Goal: Task Accomplishment & Management: Use online tool/utility

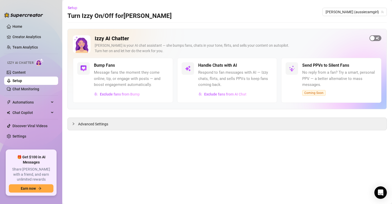
click at [378, 38] on span "button" at bounding box center [376, 38] width 12 height 6
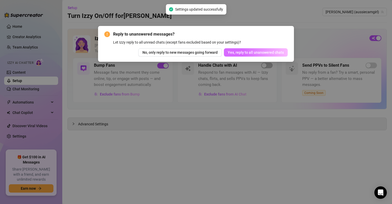
click at [249, 52] on span "Yes, reply to all unanswered chats" at bounding box center [256, 52] width 56 height 4
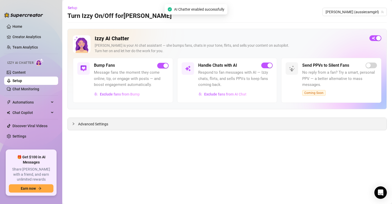
click at [98, 125] on span "Advanced Settings" at bounding box center [93, 124] width 30 height 6
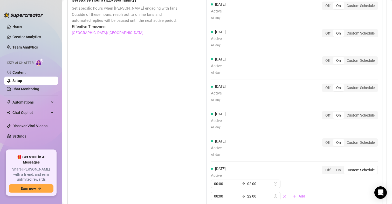
scroll to position [520, 0]
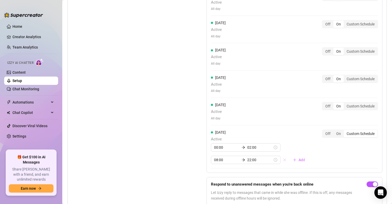
click at [283, 160] on icon "close" at bounding box center [284, 159] width 3 height 3
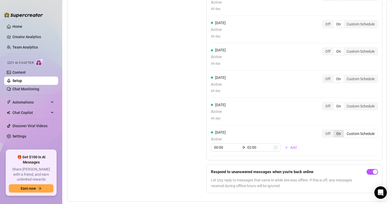
click at [333, 134] on div "On" at bounding box center [338, 133] width 10 height 7
click at [335, 131] on input "On" at bounding box center [335, 131] width 0 height 0
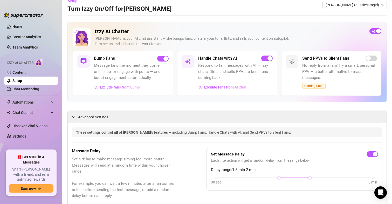
scroll to position [0, 0]
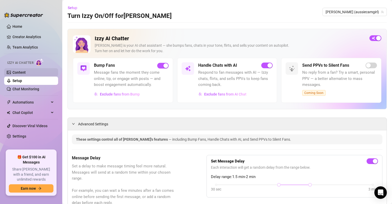
click at [23, 71] on link "Content" at bounding box center [18, 72] width 13 height 4
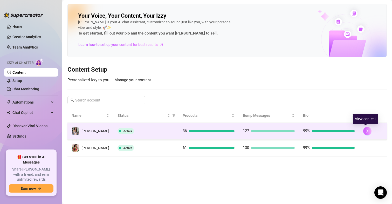
click at [366, 128] on button "button" at bounding box center [367, 131] width 8 height 8
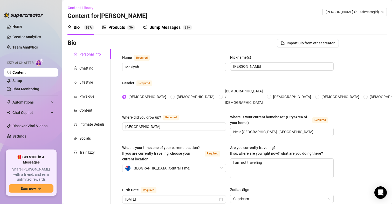
click at [171, 30] on div "Bump Messages" at bounding box center [164, 27] width 31 height 6
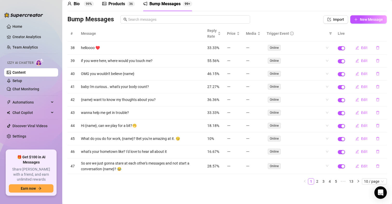
scroll to position [24, 0]
click at [364, 182] on span "10 / page" at bounding box center [374, 181] width 21 height 6
click at [370, 174] on div "100 / page" at bounding box center [374, 172] width 17 height 6
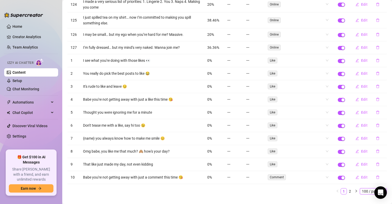
scroll to position [1323, 0]
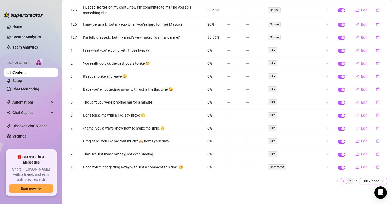
click at [347, 181] on link "2" at bounding box center [350, 181] width 6 height 6
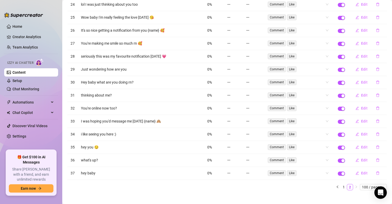
scroll to position [244, 0]
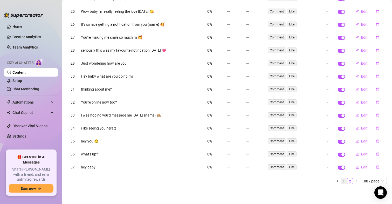
click at [341, 180] on link "1" at bounding box center [344, 181] width 6 height 6
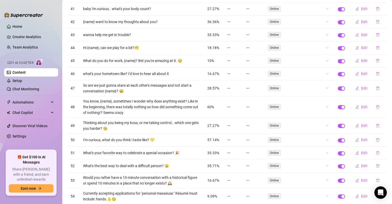
scroll to position [0, 0]
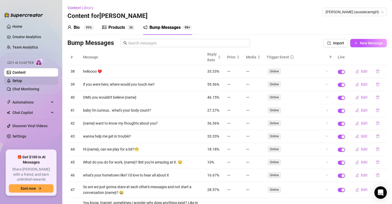
click at [17, 81] on link "Setup" at bounding box center [17, 81] width 10 height 4
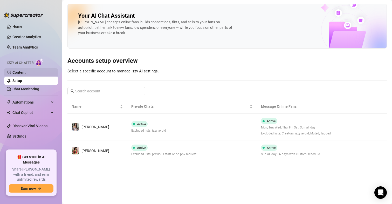
click at [22, 72] on link "Content" at bounding box center [18, 72] width 13 height 4
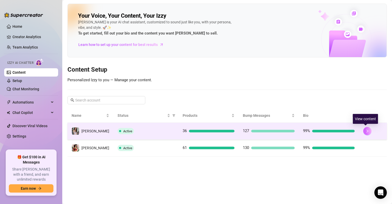
click at [363, 131] on button "button" at bounding box center [367, 131] width 8 height 8
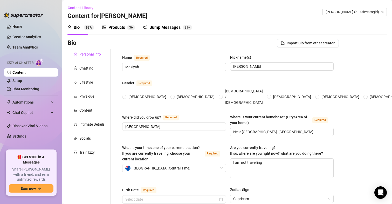
radio input "true"
type input "[DATE]"
click at [22, 82] on link "Setup" at bounding box center [17, 81] width 10 height 4
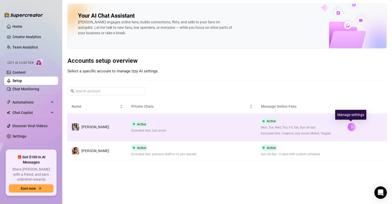
click at [351, 125] on icon "right" at bounding box center [352, 127] width 4 height 4
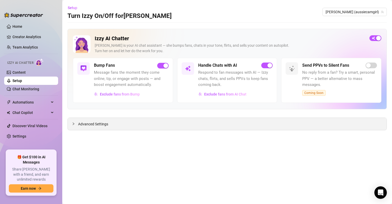
click at [97, 124] on span "Advanced Settings" at bounding box center [93, 124] width 30 height 6
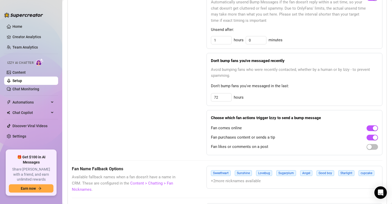
scroll to position [260, 0]
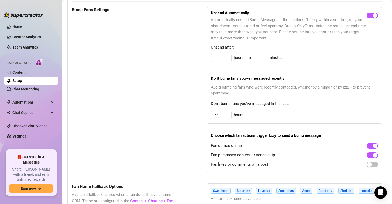
click at [13, 22] on ul "Home Creator Analytics Team Analytics Izzy AI Chatter Content Setup Chat Monito…" at bounding box center [31, 84] width 54 height 128
click at [15, 26] on link "Home" at bounding box center [17, 26] width 10 height 4
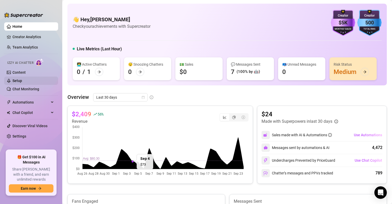
click at [19, 80] on link "Setup" at bounding box center [17, 81] width 10 height 4
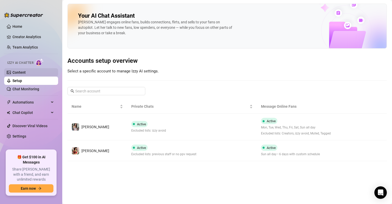
click at [19, 71] on link "Content" at bounding box center [18, 72] width 13 height 4
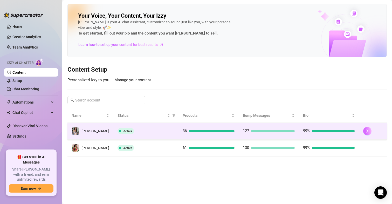
click at [367, 132] on icon "right" at bounding box center [368, 131] width 2 height 3
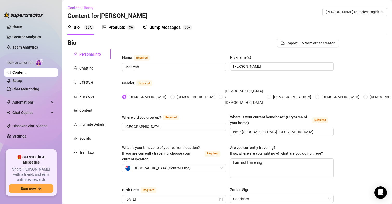
click at [120, 25] on div "Products" at bounding box center [116, 27] width 17 height 6
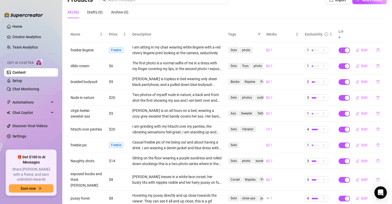
scroll to position [52, 0]
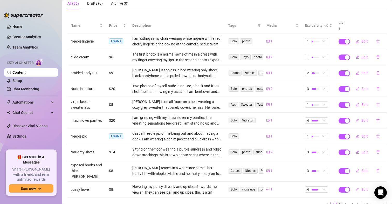
click at [337, 202] on link "2" at bounding box center [340, 205] width 6 height 6
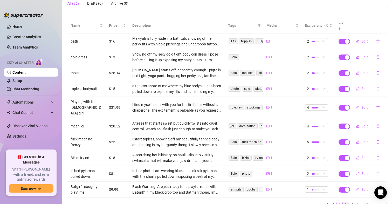
click at [343, 202] on link "3" at bounding box center [346, 205] width 6 height 6
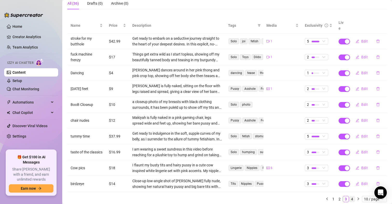
click at [349, 196] on link "4" at bounding box center [352, 199] width 6 height 6
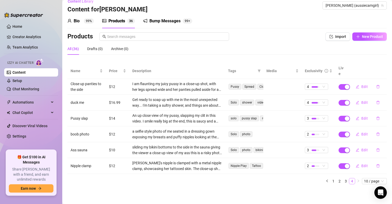
scroll to position [1, 0]
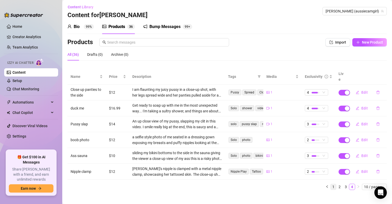
click at [331, 184] on link "1" at bounding box center [334, 187] width 6 height 6
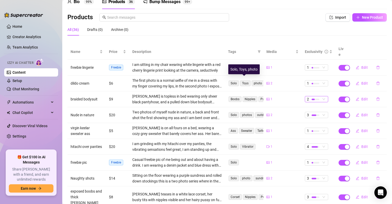
scroll to position [26, 0]
click at [362, 81] on span "Edit" at bounding box center [365, 83] width 6 height 4
type textarea "You're not gonna believe what I did to my dildo! It is so creamy after I used i…"
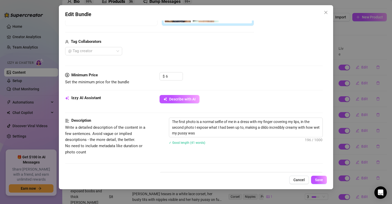
scroll to position [104, 0]
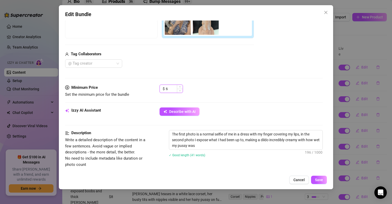
click at [172, 87] on input "6" at bounding box center [174, 89] width 17 height 8
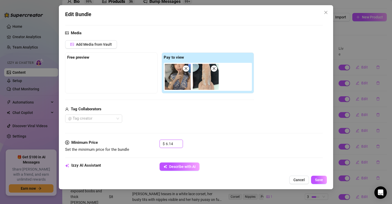
scroll to position [130, 0]
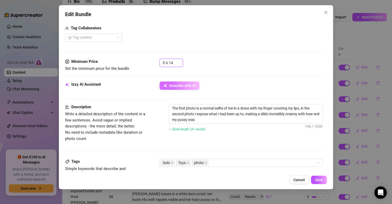
type input "6.14"
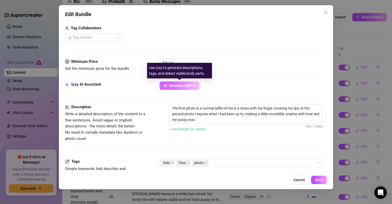
click at [184, 84] on span "Describe with AI" at bounding box center [182, 86] width 26 height 4
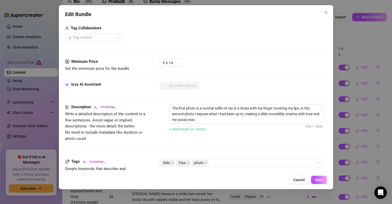
type textarea "Makiyah"
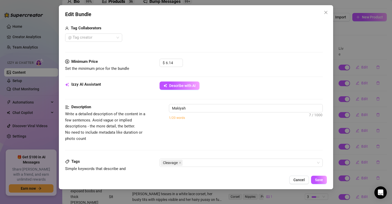
type textarea "Makiyah teases"
type textarea "Makiyah teases in"
type textarea "Makiyah teases in a"
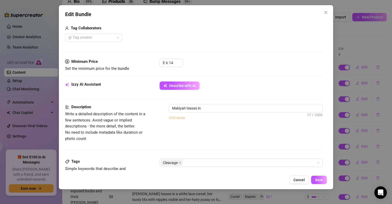
type textarea "Makiyah teases in a"
type textarea "Makiyah teases in a low-cut"
type textarea "Makiyah teases in a low-cut blue"
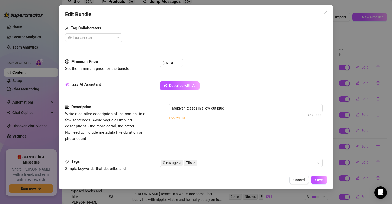
type textarea "Makiyah teases in a low-cut blue floral"
type textarea "Makiyah teases in a low-cut blue floral dress,"
type textarea "Makiyah teases in a low-cut blue floral dress, showing"
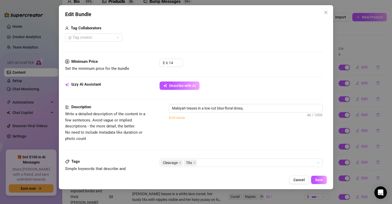
type textarea "Makiyah teases in a low-cut blue floral dress, showing"
type textarea "Makiyah teases in a low-cut blue floral dress, showing off"
type textarea "Makiyah teases in a low-cut blue floral dress, showing off her"
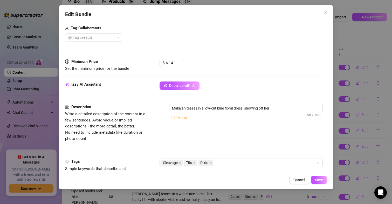
type textarea "Makiyah teases in a low-cut blue floral dress, showing off her deep"
type textarea "[PERSON_NAME] teases in a low-cut blue floral dress, showing off her deep cleav…"
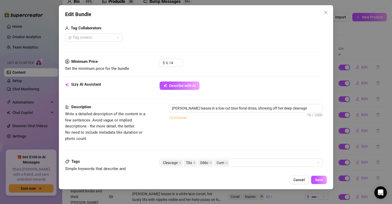
type textarea "[PERSON_NAME] teases in a low-cut blue floral dress, showing off her deep cleav…"
type textarea "Makiyah teases in a low-cut blue floral dress, showing off her deep cleavage an…"
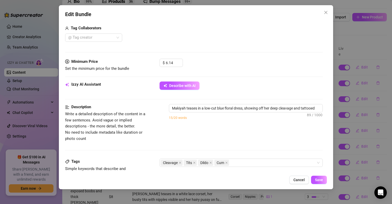
type textarea "Makiyah teases in a low-cut blue floral dress, showing off her deep cleavage an…"
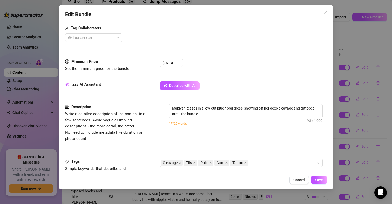
type textarea "Makiyah teases in a low-cut blue floral dress, showing off her deep cleavage an…"
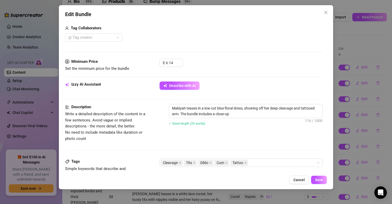
type textarea "Makiyah teases in a low-cut blue floral dress, showing off her deep cleavage an…"
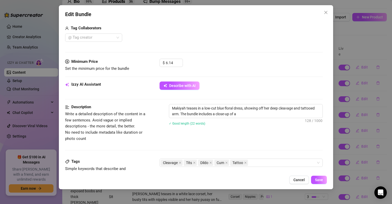
type textarea "Makiyah teases in a low-cut blue floral dress, showing off her deep cleavage an…"
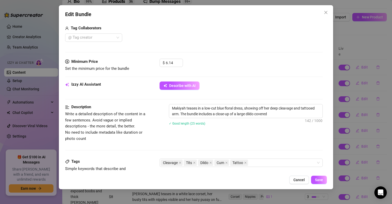
type textarea "Makiyah teases in a low-cut blue floral dress, showing off her deep cleavage an…"
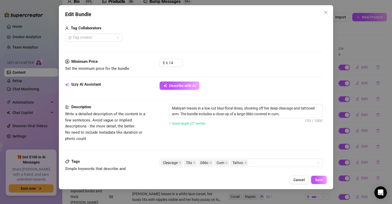
type textarea "Makiyah teases in a low-cut blue floral dress, showing off her deep cleavage an…"
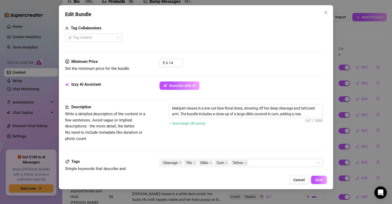
type textarea "Makiyah teases in a low-cut blue floral dress, showing off her deep cleavage an…"
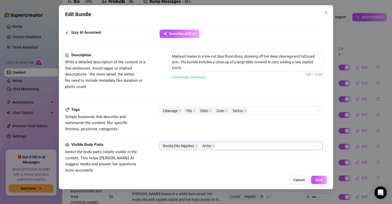
scroll to position [260, 0]
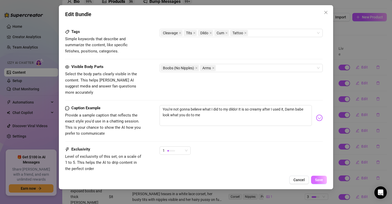
click at [319, 180] on span "Save" at bounding box center [319, 180] width 8 height 4
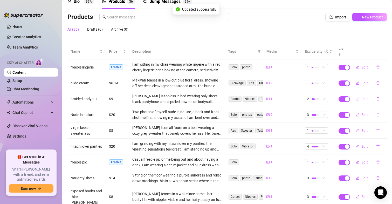
click at [362, 97] on span "Edit" at bounding box center [365, 99] width 6 height 4
type textarea "Waiting for you"
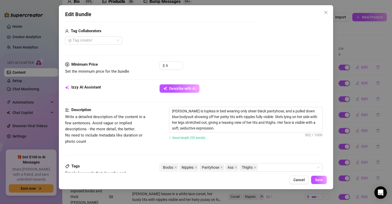
scroll to position [130, 0]
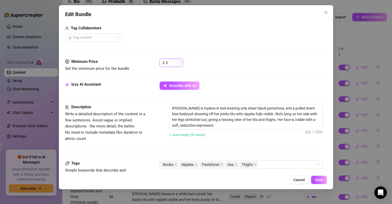
click at [172, 63] on input "9" at bounding box center [174, 63] width 17 height 8
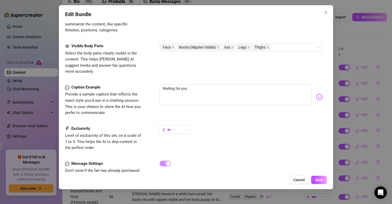
scroll to position [293, 0]
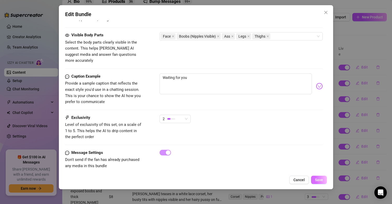
type input "9.27"
click at [321, 182] on button "Save" at bounding box center [319, 180] width 16 height 8
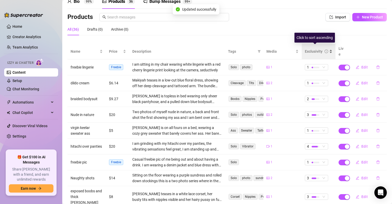
click at [314, 49] on div "Exclusivity" at bounding box center [314, 52] width 18 height 6
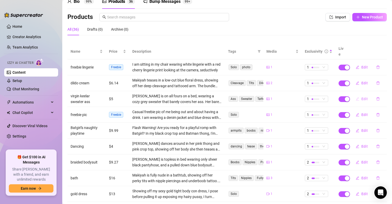
click at [356, 95] on button "Edit" at bounding box center [362, 99] width 21 height 8
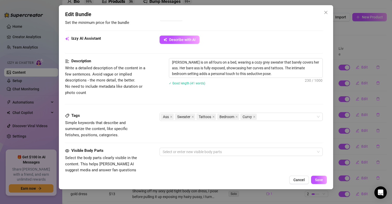
scroll to position [156, 0]
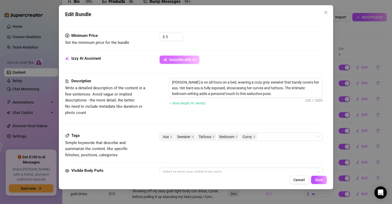
click at [171, 57] on button "Describe with AI" at bounding box center [180, 60] width 40 height 8
type textarea "Makiyah"
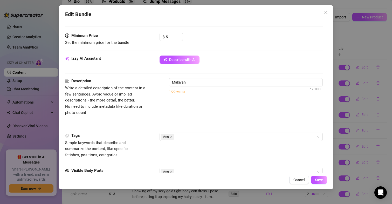
type textarea "Makiyah is"
type textarea "Makiyah is on"
type textarea "Makiyah is on all"
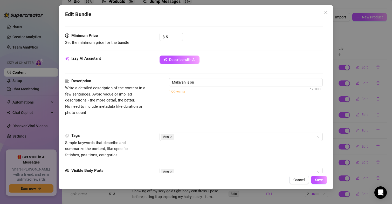
type textarea "Makiyah is on all"
type textarea "Makiyah is on all fours"
type textarea "Makiyah is on all fours on"
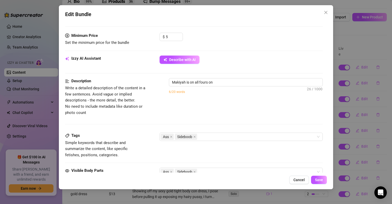
type textarea "Makiyah is on all fours on a"
type textarea "Makiyah is on all fours on a bed,"
type textarea "[PERSON_NAME] is on all fours on a bed, wearing"
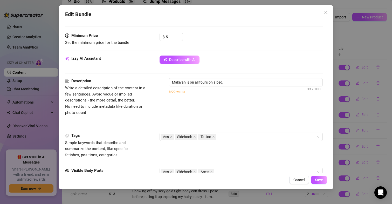
type textarea "[PERSON_NAME] is on all fours on a bed, wearing"
type textarea "[PERSON_NAME] is on all fours on a bed, wearing a"
type textarea "[PERSON_NAME] is on all fours on a bed, wearing a sleeveless"
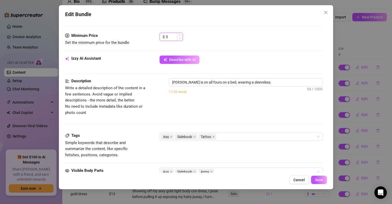
type textarea "Makiyah is on all fours on a bed, wearing a sleeveless knit"
type textarea "Makiyah is on all fours on a bed, wearing a sleeveless knit sweater"
click at [173, 37] on input "5" at bounding box center [174, 37] width 17 height 8
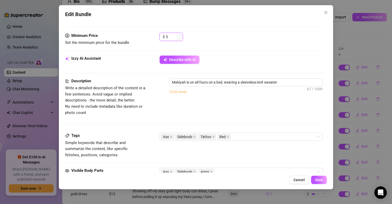
type textarea "Makiyah is on all fours on a bed, wearing a sleeveless knit sweater pulled"
type textarea "Makiyah is on all fours on a bed, wearing a sleeveless knit sweater pulled up"
type textarea "Makiyah is on all fours on a bed, wearing a sleeveless knit sweater pulled up to"
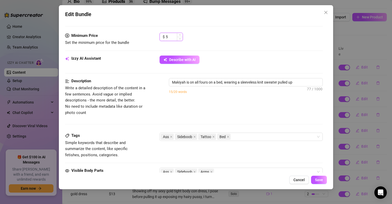
type textarea "Makiyah is on all fours on a bed, wearing a sleeveless knit sweater pulled up to"
type textarea "[PERSON_NAME] is on all fours on a bed, wearing a sleeveless knit sweater pulle…"
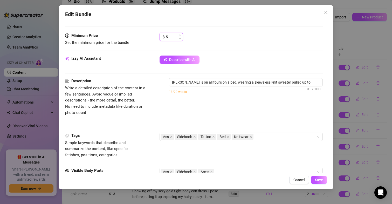
type textarea "[PERSON_NAME] is on all fours on a bed, wearing a sleeveless knit sweater pulle…"
type input "5."
type textarea "[PERSON_NAME] is on all fours on a bed, wearing a sleeveless knit sweater pulle…"
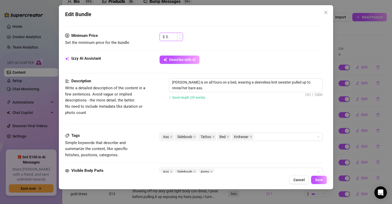
type textarea "[PERSON_NAME] is on all fours on a bed, wearing a sleeveless knit sweater pulle…"
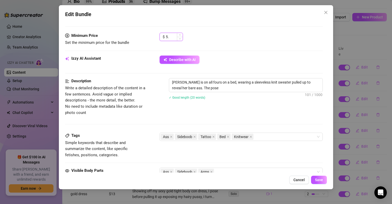
type textarea "[PERSON_NAME] is on all fours on a bed, wearing a sleeveless knit sweater pulle…"
type input "5.5"
type textarea "[PERSON_NAME] is on all fours on a bed, wearing a sleeveless knit sweater pulle…"
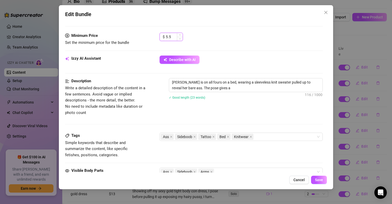
type textarea "[PERSON_NAME] is on all fours on a bed, wearing a sleeveless knit sweater pulle…"
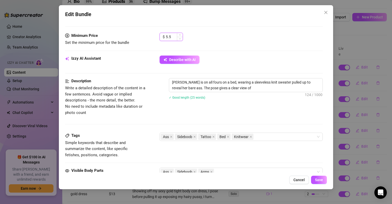
type textarea "[PERSON_NAME] is on all fours on a bed, wearing a sleeveless knit sweater pulle…"
type input "5.53"
type textarea "[PERSON_NAME] is on all fours on a bed, wearing a sleeveless knit sweater pulle…"
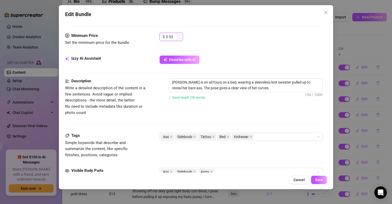
type textarea "[PERSON_NAME] is on all fours on a bed, wearing a sleeveless knit sweater pulle…"
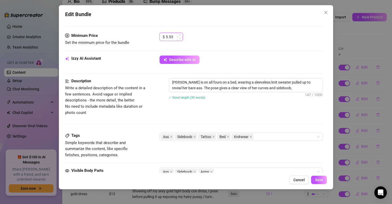
type textarea "[PERSON_NAME] is on all fours on a bed, wearing a sleeveless knit sweater pulle…"
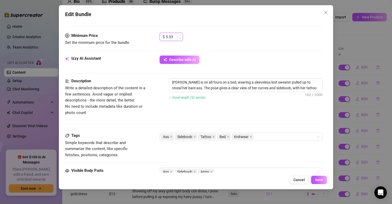
type textarea "[PERSON_NAME] is on all fours on a bed, wearing a sleeveless knit sweater pulle…"
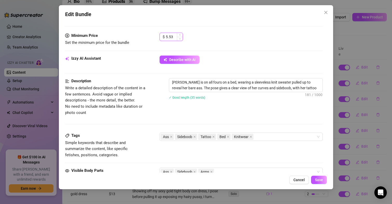
type textarea "[PERSON_NAME] is on all fours on a bed, wearing a sleeveless knit sweater pulle…"
type input "5.53"
click at [321, 180] on span "Save" at bounding box center [319, 180] width 8 height 4
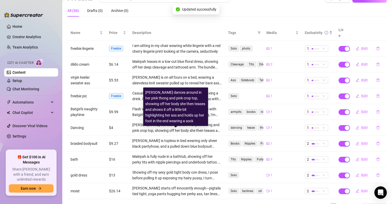
scroll to position [64, 0]
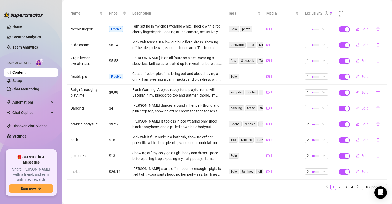
click at [356, 106] on icon "edit" at bounding box center [358, 108] width 4 height 4
type textarea "Dancing around and enjoying myself baby"
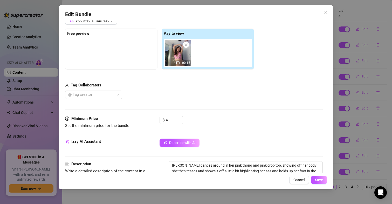
scroll to position [78, 0]
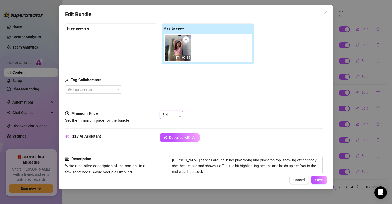
click at [171, 114] on input "4" at bounding box center [174, 115] width 17 height 8
type input "4.65"
click at [322, 181] on span "Save" at bounding box center [319, 180] width 8 height 4
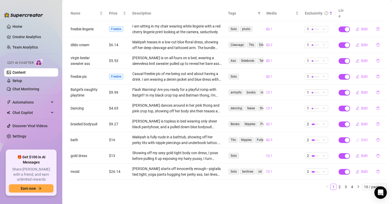
click at [358, 136] on button "Edit" at bounding box center [362, 140] width 21 height 8
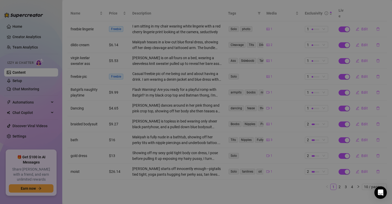
type textarea "Get wet with me"
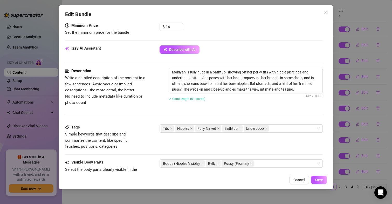
scroll to position [111, 0]
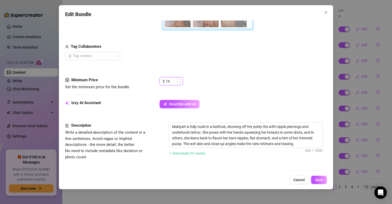
click at [173, 81] on input "16" at bounding box center [174, 81] width 17 height 8
click at [174, 80] on input "16" at bounding box center [174, 81] width 17 height 8
type input "16.9"
click at [317, 179] on span "Save" at bounding box center [319, 180] width 8 height 4
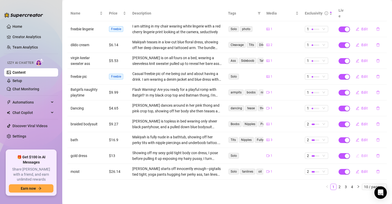
click at [363, 154] on span "Edit" at bounding box center [365, 156] width 6 height 4
type textarea "This dress may be gold, but what is underneath it is the real prize"
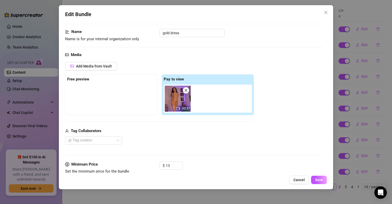
scroll to position [52, 0]
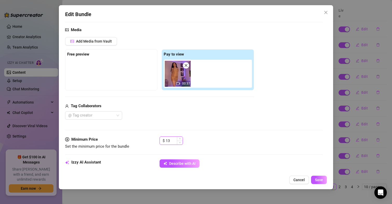
click at [175, 138] on input "13" at bounding box center [174, 141] width 17 height 8
type input "13.65"
click at [323, 179] on span "Save" at bounding box center [319, 180] width 8 height 4
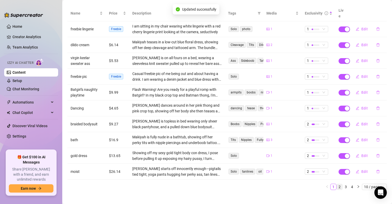
click at [337, 184] on link "2" at bounding box center [340, 187] width 6 height 6
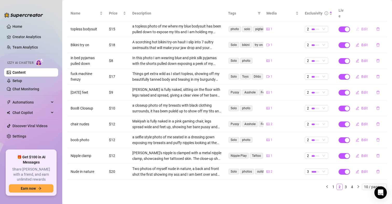
click at [357, 25] on button "Edit" at bounding box center [362, 29] width 21 height 8
type textarea "I can be a good girl for you honey but I just get off so much harder being a ba…"
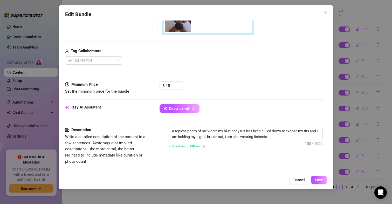
scroll to position [130, 0]
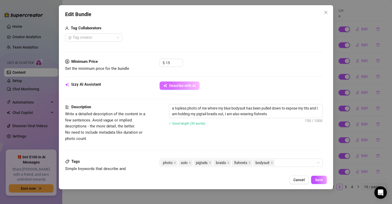
click at [187, 86] on span "Describe with AI" at bounding box center [182, 86] width 26 height 4
click at [171, 60] on input "15" at bounding box center [174, 63] width 17 height 8
type input "15."
type textarea "Makiyah"
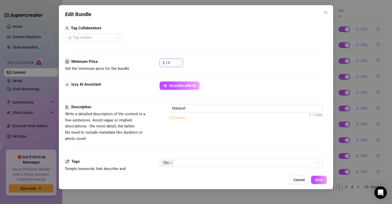
type textarea "[PERSON_NAME] sits"
type textarea "[PERSON_NAME] sits topless"
type input "15.9"
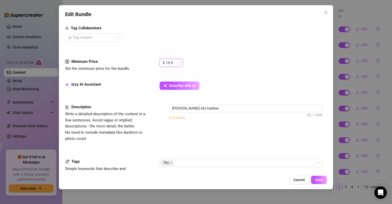
type textarea "[PERSON_NAME] sits topless on"
type textarea "[PERSON_NAME] sits topless on a"
type textarea "[PERSON_NAME] sits topless on a bed,"
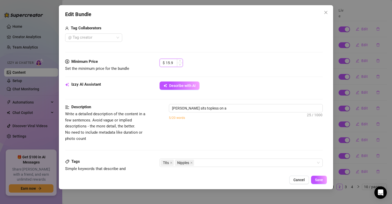
type textarea "[PERSON_NAME] sits topless on a bed,"
type textarea "[PERSON_NAME] sits topless on a bed, showing"
type textarea "[PERSON_NAME] sits topless on a bed, showing off"
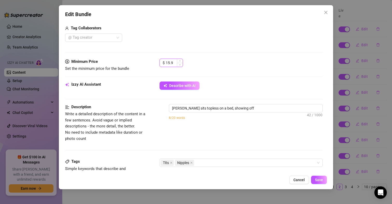
type textarea "[PERSON_NAME] sits topless on a bed, showing off her"
type input "15.93"
type textarea "[PERSON_NAME] sits topless on a bed, showing off her bare"
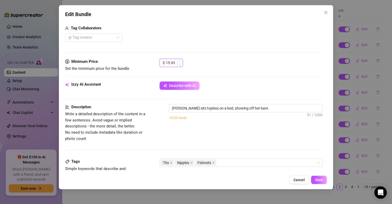
type textarea "[PERSON_NAME] sits topless on a bed, showing off her bare tits"
type textarea "[PERSON_NAME] sits topless on a bed, showing off her bare tits with"
type textarea "[PERSON_NAME] sits topless on a bed, showing off her bare tits with nipples"
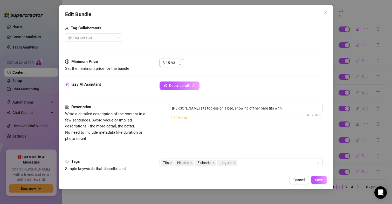
type textarea "[PERSON_NAME] sits topless on a bed, showing off her bare tits with nipples"
type textarea "[PERSON_NAME] sits topless on a bed, showing off her bare tits with nipples ful…"
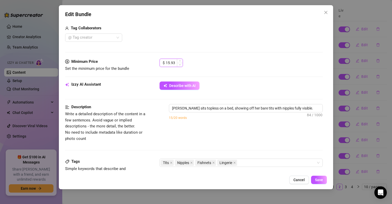
type textarea "[PERSON_NAME] sits topless on a bed, showing off her bare tits with nipples ful…"
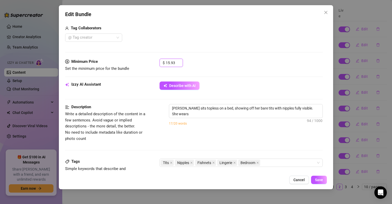
type textarea "[PERSON_NAME] sits topless on a bed, showing off her bare tits with nipples ful…"
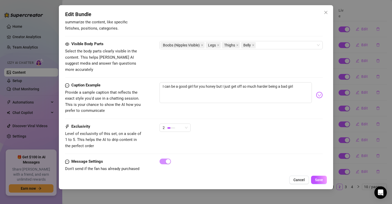
scroll to position [285, 0]
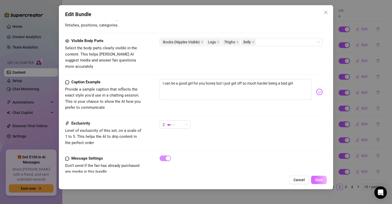
click at [316, 177] on button "Save" at bounding box center [319, 180] width 16 height 8
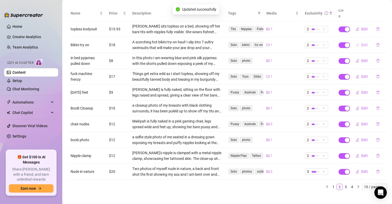
click at [362, 43] on span "Edit" at bounding box center [365, 45] width 6 height 4
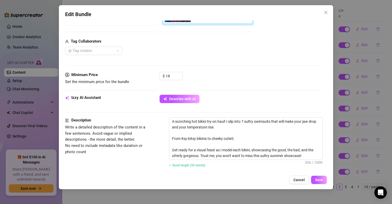
scroll to position [104, 0]
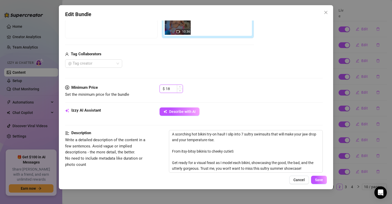
click at [173, 90] on input "18" at bounding box center [174, 89] width 17 height 8
click at [322, 179] on span "Save" at bounding box center [319, 180] width 8 height 4
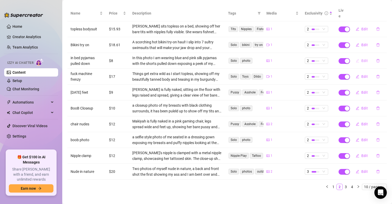
click at [357, 57] on button "Edit" at bounding box center [362, 61] width 21 height 8
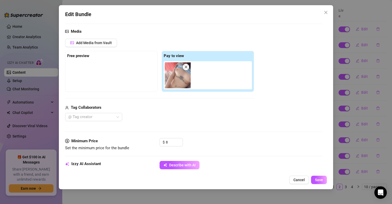
scroll to position [182, 0]
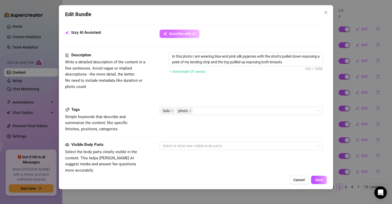
click at [179, 35] on span "Describe with AI" at bounding box center [182, 34] width 26 height 4
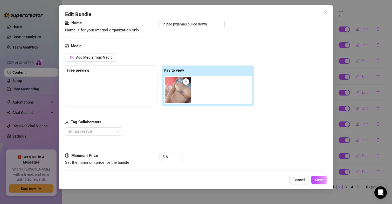
scroll to position [52, 0]
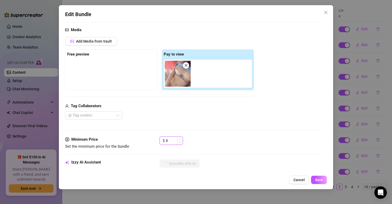
click at [170, 141] on input "8" at bounding box center [174, 141] width 17 height 8
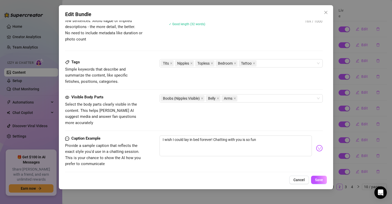
scroll to position [234, 0]
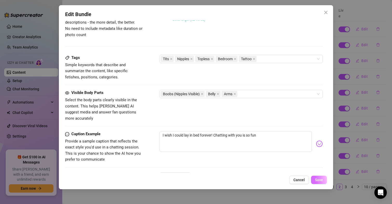
click at [317, 182] on span "Save" at bounding box center [319, 180] width 8 height 4
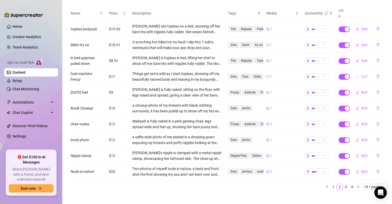
click at [362, 74] on span "Edit" at bounding box center [365, 76] width 6 height 4
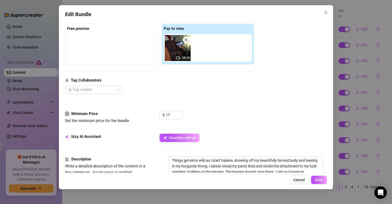
scroll to position [78, 0]
click at [172, 114] on input "17" at bounding box center [174, 115] width 17 height 8
click at [319, 179] on span "Save" at bounding box center [319, 180] width 8 height 4
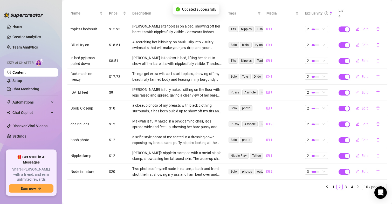
click at [362, 90] on span "Edit" at bounding box center [365, 92] width 6 height 4
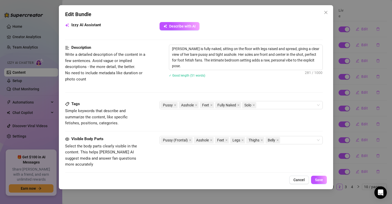
scroll to position [85, 0]
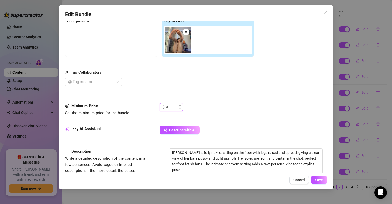
click at [169, 105] on input "9" at bounding box center [174, 107] width 17 height 8
click at [174, 105] on input "9" at bounding box center [174, 107] width 17 height 8
click at [318, 178] on span "Save" at bounding box center [319, 180] width 8 height 4
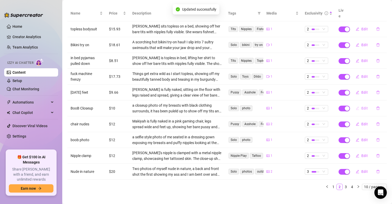
click at [356, 106] on icon "edit" at bounding box center [358, 108] width 4 height 4
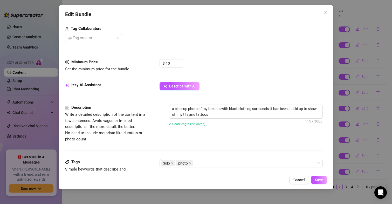
scroll to position [130, 0]
click at [172, 62] on input "10" at bounding box center [174, 63] width 17 height 8
click at [170, 83] on button "Describe with AI" at bounding box center [180, 85] width 40 height 8
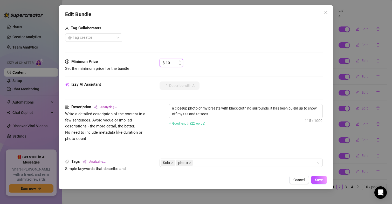
click at [170, 63] on input "10" at bounding box center [174, 63] width 17 height 8
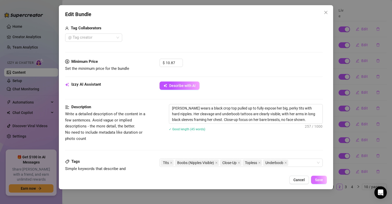
click at [317, 180] on span "Save" at bounding box center [319, 180] width 8 height 4
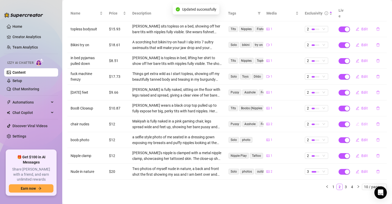
click at [362, 122] on span "Edit" at bounding box center [365, 124] width 6 height 4
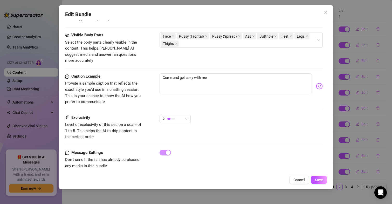
scroll to position [163, 0]
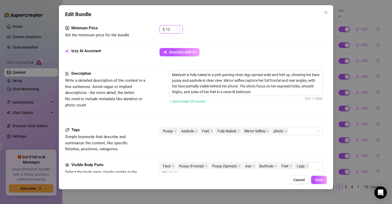
click at [171, 29] on input "12" at bounding box center [174, 29] width 17 height 8
click at [318, 179] on span "Save" at bounding box center [319, 180] width 8 height 4
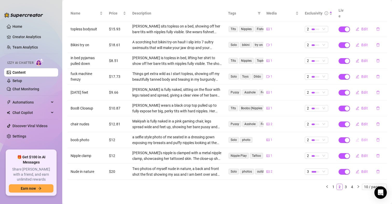
click at [362, 138] on span "Edit" at bounding box center [365, 140] width 6 height 4
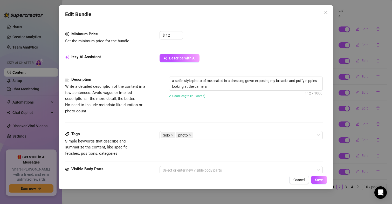
scroll to position [104, 0]
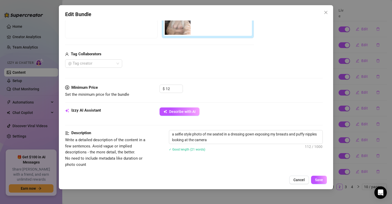
click at [173, 117] on div "Izzy AI Assistant Describe with AI" at bounding box center [194, 113] width 258 height 13
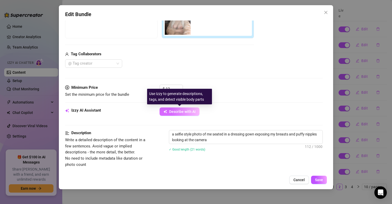
click at [176, 110] on span "Describe with AI" at bounding box center [182, 112] width 26 height 4
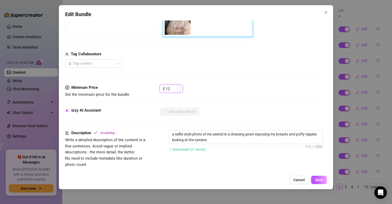
click at [172, 87] on input "12" at bounding box center [174, 89] width 17 height 8
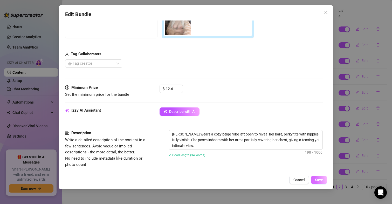
click at [319, 180] on span "Save" at bounding box center [319, 180] width 8 height 4
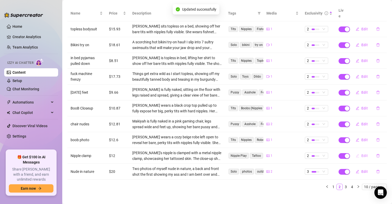
click at [362, 154] on span "Edit" at bounding box center [365, 156] width 6 height 4
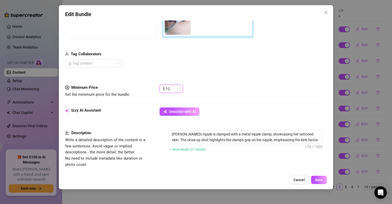
click at [169, 87] on input "12" at bounding box center [174, 89] width 17 height 8
click at [323, 180] on button "Save" at bounding box center [319, 180] width 16 height 8
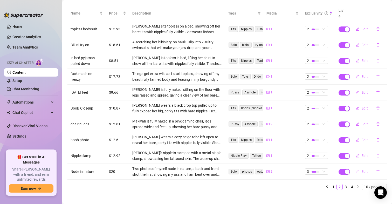
click at [362, 169] on span "Edit" at bounding box center [365, 171] width 6 height 4
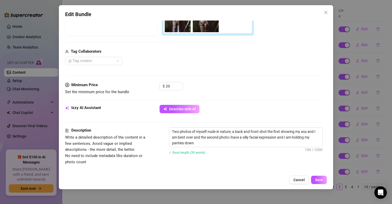
scroll to position [84, 0]
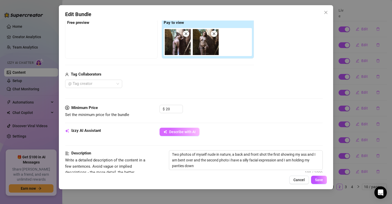
click at [187, 129] on button "Describe with AI" at bounding box center [180, 132] width 40 height 8
click at [171, 108] on input "20" at bounding box center [174, 109] width 17 height 8
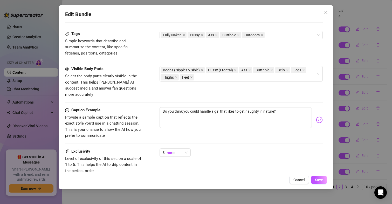
scroll to position [265, 0]
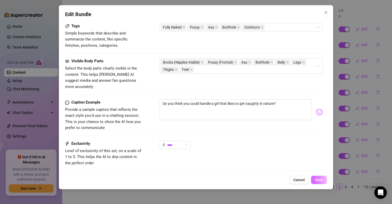
click at [319, 179] on span "Save" at bounding box center [319, 180] width 8 height 4
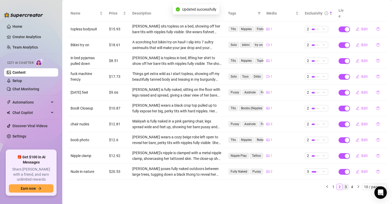
click at [343, 184] on link "3" at bounding box center [346, 187] width 6 height 6
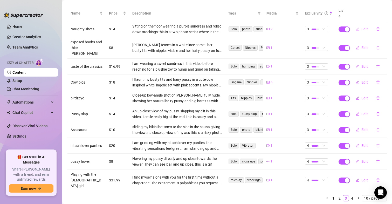
click at [362, 27] on span "Edit" at bounding box center [365, 29] width 6 height 4
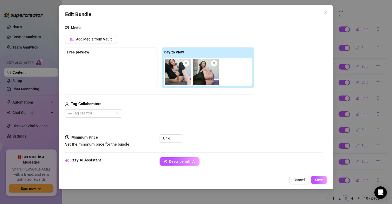
scroll to position [52, 0]
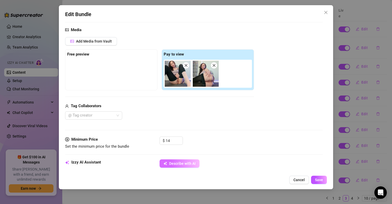
click at [183, 162] on span "Describe with AI" at bounding box center [182, 163] width 26 height 4
click at [171, 137] on input "14" at bounding box center [174, 141] width 17 height 8
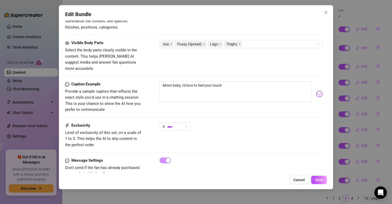
scroll to position [285, 0]
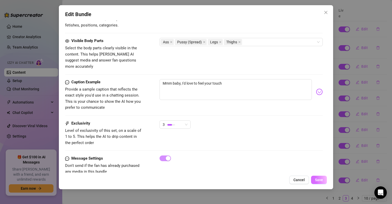
click at [317, 180] on span "Save" at bounding box center [319, 180] width 8 height 4
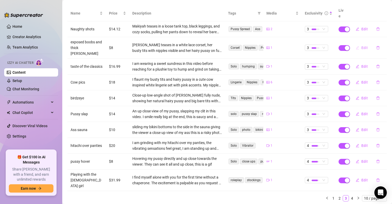
click at [362, 46] on span "Edit" at bounding box center [365, 48] width 6 height 4
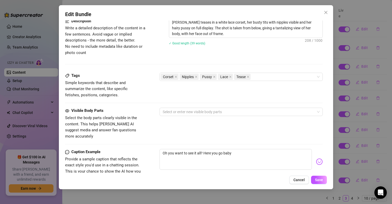
scroll to position [156, 0]
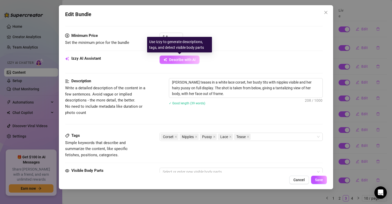
click at [181, 59] on span "Describe with AI" at bounding box center [182, 60] width 26 height 4
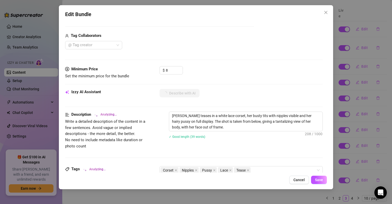
scroll to position [104, 0]
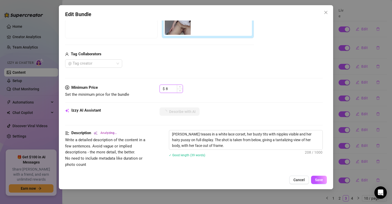
click at [170, 89] on input "8" at bounding box center [174, 89] width 17 height 8
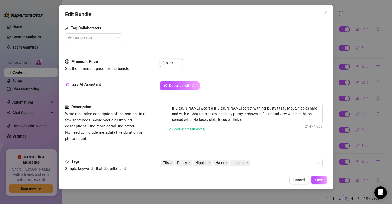
scroll to position [156, 0]
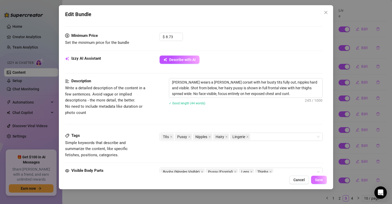
click at [319, 181] on span "Save" at bounding box center [319, 180] width 8 height 4
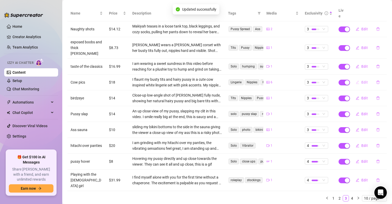
click at [356, 80] on icon "edit" at bounding box center [358, 82] width 4 height 4
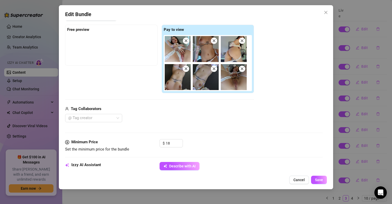
scroll to position [104, 0]
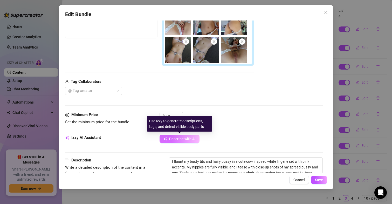
click at [186, 140] on span "Describe with AI" at bounding box center [182, 139] width 26 height 4
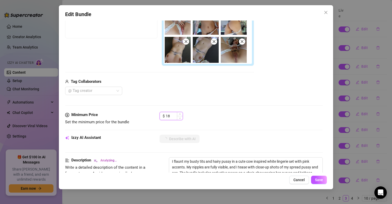
click at [172, 115] on input "18" at bounding box center [174, 116] width 17 height 8
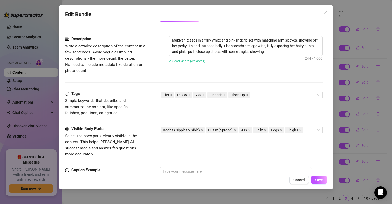
scroll to position [234, 0]
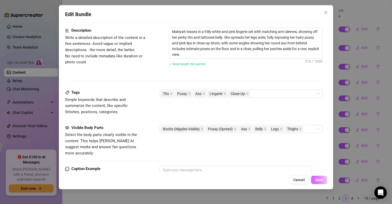
click at [321, 180] on span "Save" at bounding box center [319, 180] width 8 height 4
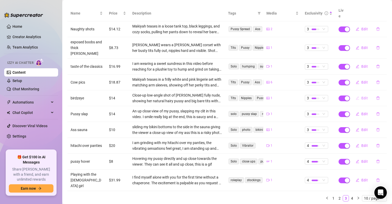
click at [362, 96] on span "Edit" at bounding box center [365, 98] width 6 height 4
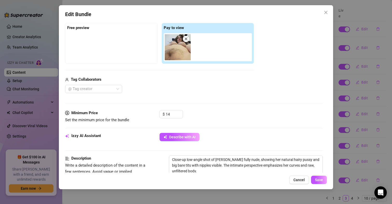
scroll to position [78, 0]
click at [172, 114] on input "14" at bounding box center [174, 115] width 17 height 8
click at [322, 182] on span "Save" at bounding box center [319, 180] width 8 height 4
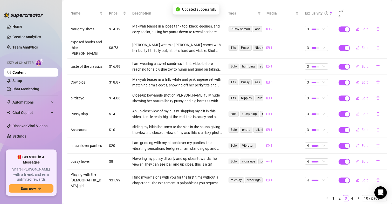
click at [362, 112] on span "Edit" at bounding box center [365, 114] width 6 height 4
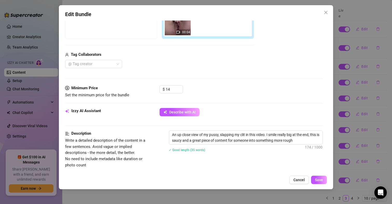
scroll to position [104, 0]
click at [171, 87] on input "14" at bounding box center [174, 89] width 17 height 8
click at [321, 181] on span "Save" at bounding box center [319, 180] width 8 height 4
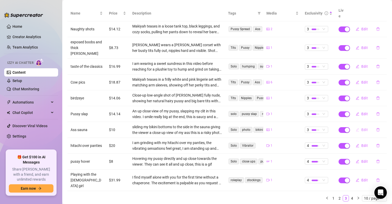
click at [362, 128] on span "Edit" at bounding box center [365, 130] width 6 height 4
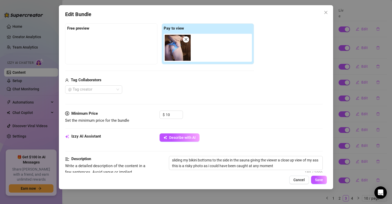
scroll to position [78, 0]
click at [171, 112] on input "10" at bounding box center [174, 115] width 17 height 8
drag, startPoint x: 315, startPoint y: 178, endPoint x: 219, endPoint y: 137, distance: 104.9
click at [219, 137] on div "Edit Bundle Account [PERSON_NAME] (@aussiecamgirl) Name Name is for your intern…" at bounding box center [196, 97] width 275 height 184
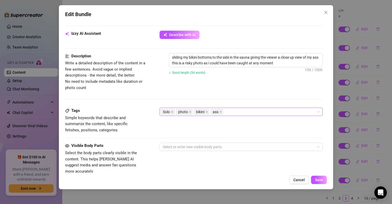
scroll to position [182, 0]
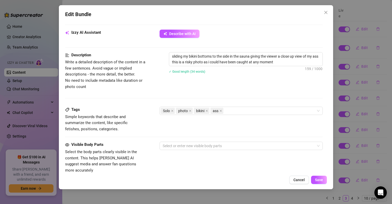
click at [184, 38] on div "Izzy AI Assistant Describe with AI" at bounding box center [194, 36] width 258 height 13
click at [185, 30] on button "Describe with AI" at bounding box center [180, 34] width 40 height 8
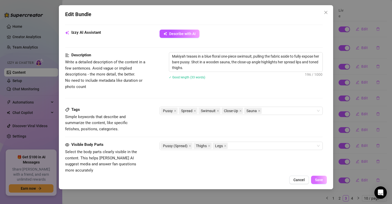
click at [317, 178] on span "Save" at bounding box center [319, 180] width 8 height 4
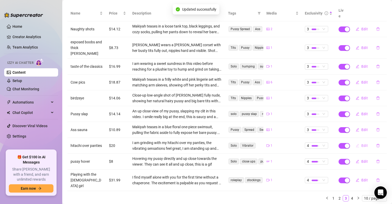
click at [356, 141] on button "Edit" at bounding box center [362, 145] width 21 height 8
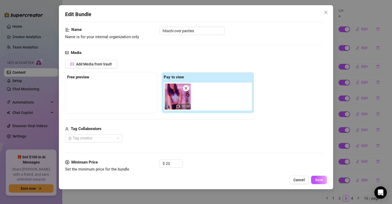
scroll to position [104, 0]
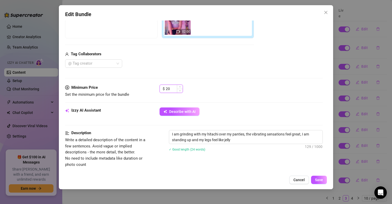
click at [171, 88] on input "20" at bounding box center [174, 89] width 17 height 8
click at [317, 181] on span "Save" at bounding box center [319, 180] width 8 height 4
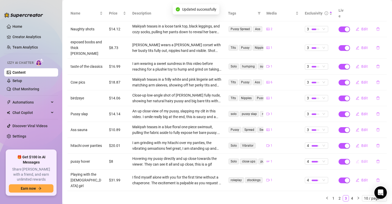
click at [358, 157] on button "Edit" at bounding box center [362, 161] width 21 height 8
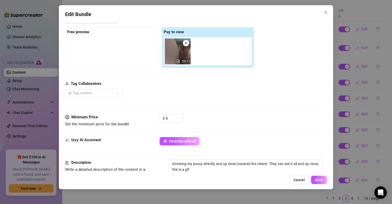
scroll to position [78, 0]
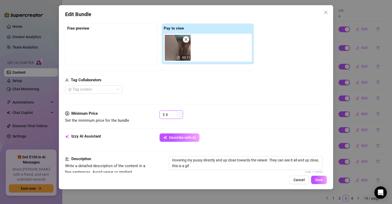
click at [172, 114] on input "8" at bounding box center [174, 115] width 17 height 8
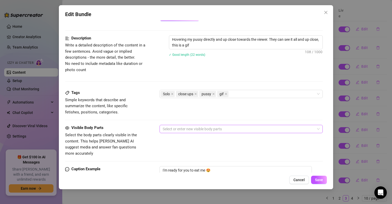
scroll to position [208, 0]
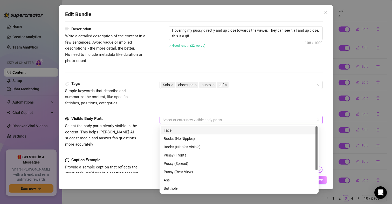
click at [237, 119] on div at bounding box center [239, 119] width 156 height 7
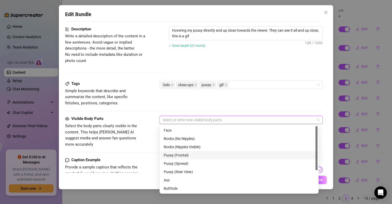
click at [184, 155] on div "Pussy (Frontal)" at bounding box center [239, 155] width 151 height 6
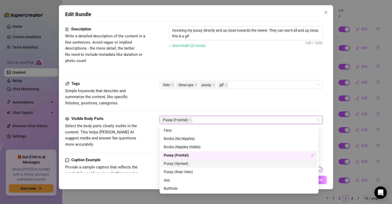
click at [134, 134] on span "Select the body parts clearly visible in the content. This helps [PERSON_NAME] …" at bounding box center [101, 135] width 72 height 23
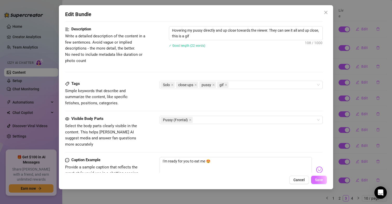
click at [319, 180] on span "Save" at bounding box center [319, 180] width 8 height 4
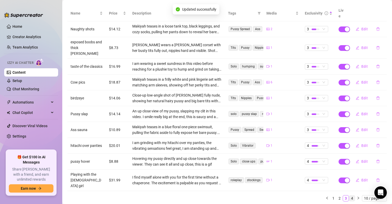
click at [349, 195] on link "4" at bounding box center [352, 198] width 6 height 6
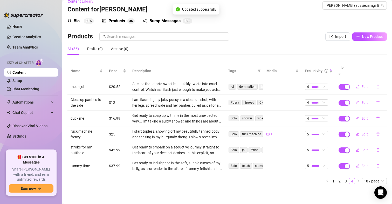
scroll to position [1, 0]
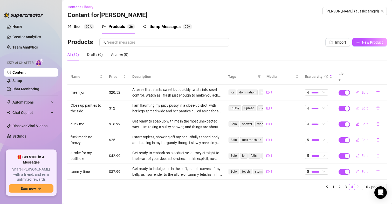
click at [356, 106] on icon "edit" at bounding box center [358, 108] width 4 height 4
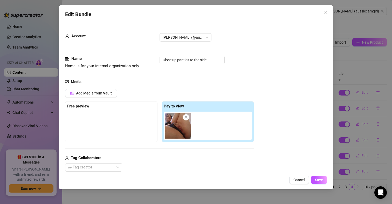
scroll to position [156, 0]
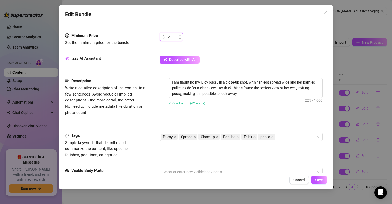
click at [172, 36] on input "12" at bounding box center [174, 37] width 17 height 8
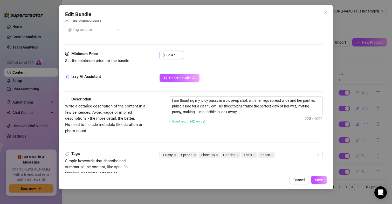
scroll to position [130, 0]
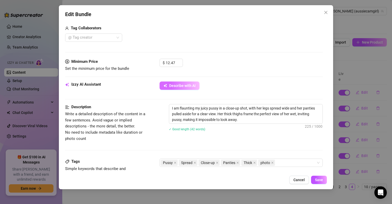
click at [166, 84] on icon "button" at bounding box center [166, 85] width 2 height 2
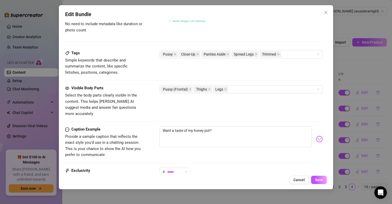
scroll to position [208, 0]
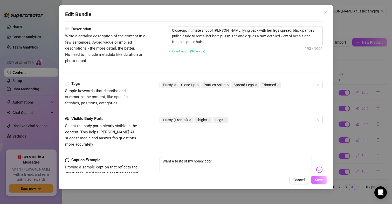
click at [318, 183] on button "Save" at bounding box center [319, 180] width 16 height 8
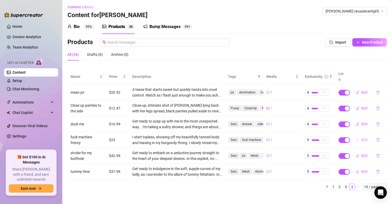
click at [356, 136] on button "Edit" at bounding box center [362, 140] width 21 height 8
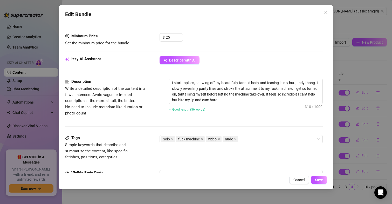
scroll to position [156, 0]
click at [175, 35] on input "25" at bounding box center [174, 37] width 17 height 8
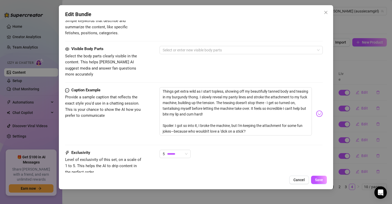
scroll to position [314, 0]
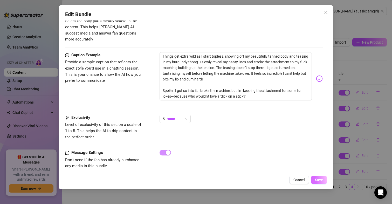
click at [319, 181] on span "Save" at bounding box center [319, 180] width 8 height 4
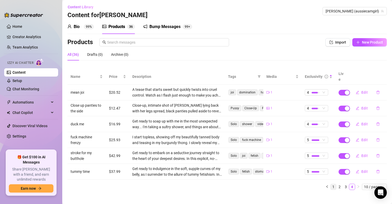
click at [331, 184] on link "1" at bounding box center [334, 187] width 6 height 6
